Goal: Transaction & Acquisition: Book appointment/travel/reservation

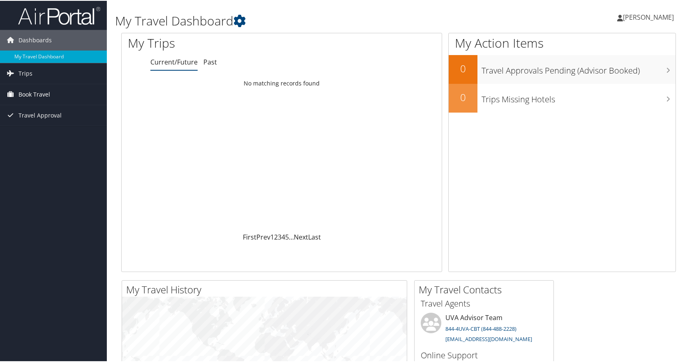
click at [39, 92] on span "Book Travel" at bounding box center [34, 93] width 32 height 21
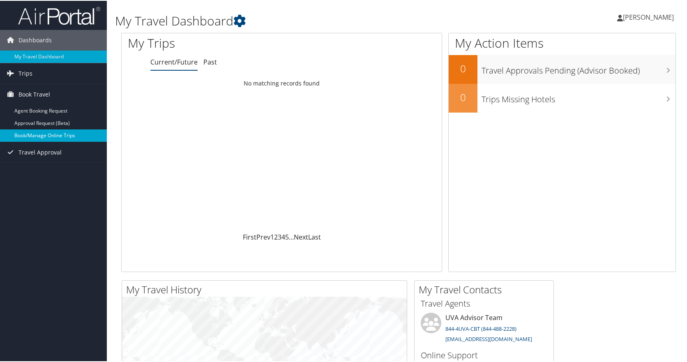
click at [35, 137] on link "Book/Manage Online Trips" at bounding box center [53, 135] width 107 height 12
